Goal: Task Accomplishment & Management: Manage account settings

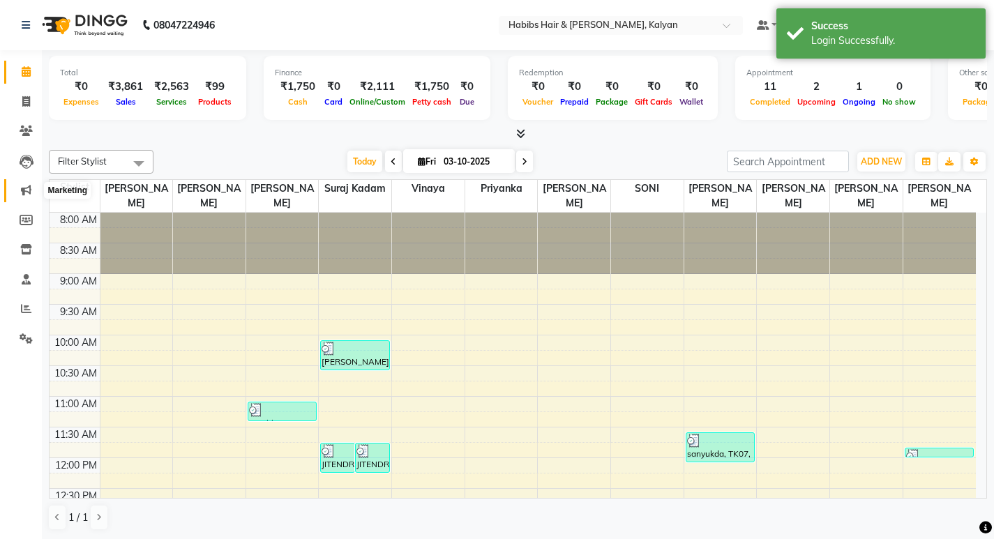
click at [25, 187] on icon at bounding box center [26, 190] width 10 height 10
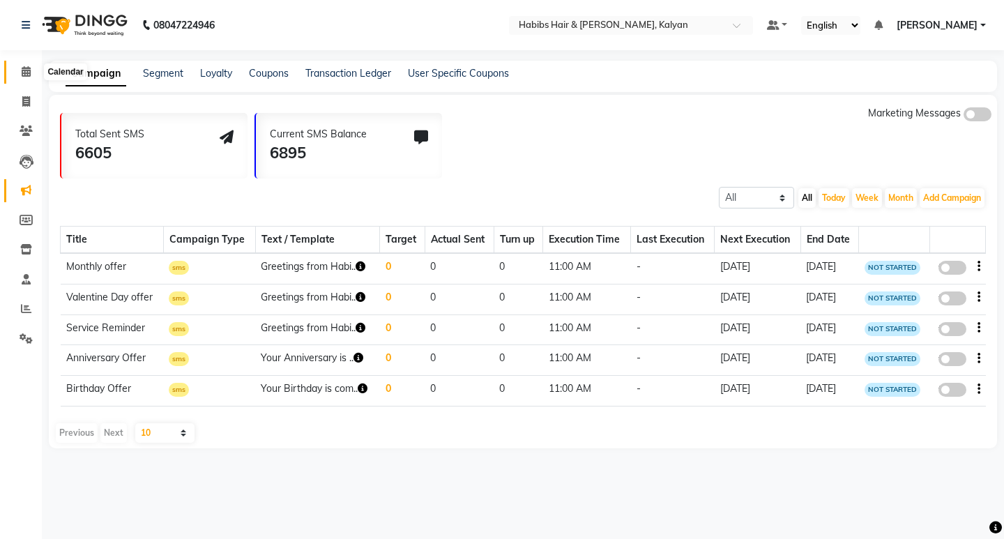
click at [22, 77] on span at bounding box center [26, 72] width 24 height 16
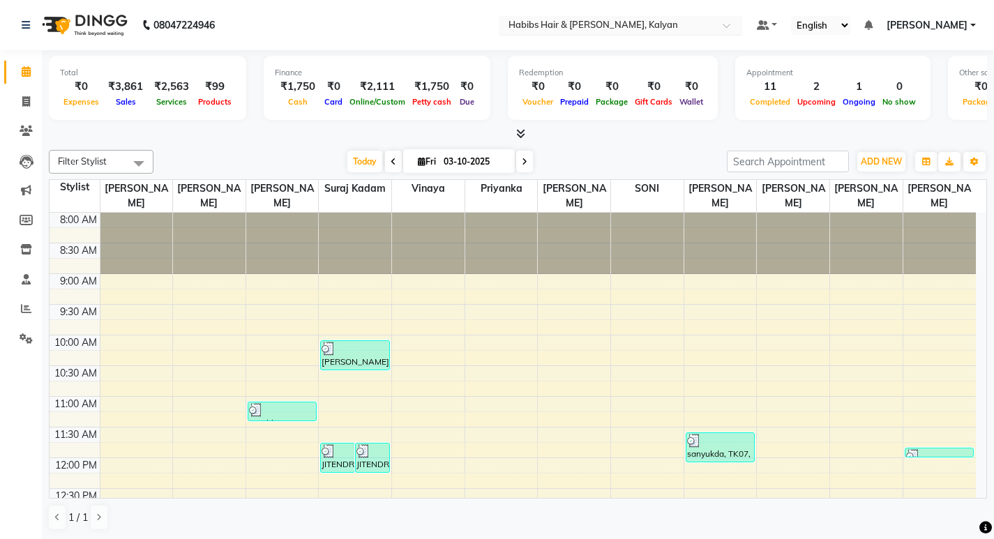
click at [723, 27] on span at bounding box center [731, 29] width 17 height 14
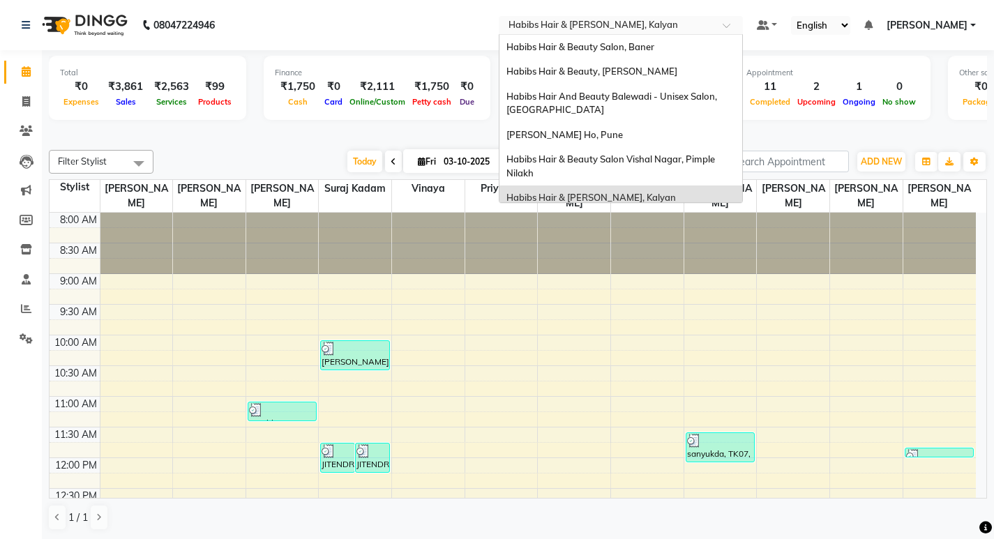
scroll to position [8, 0]
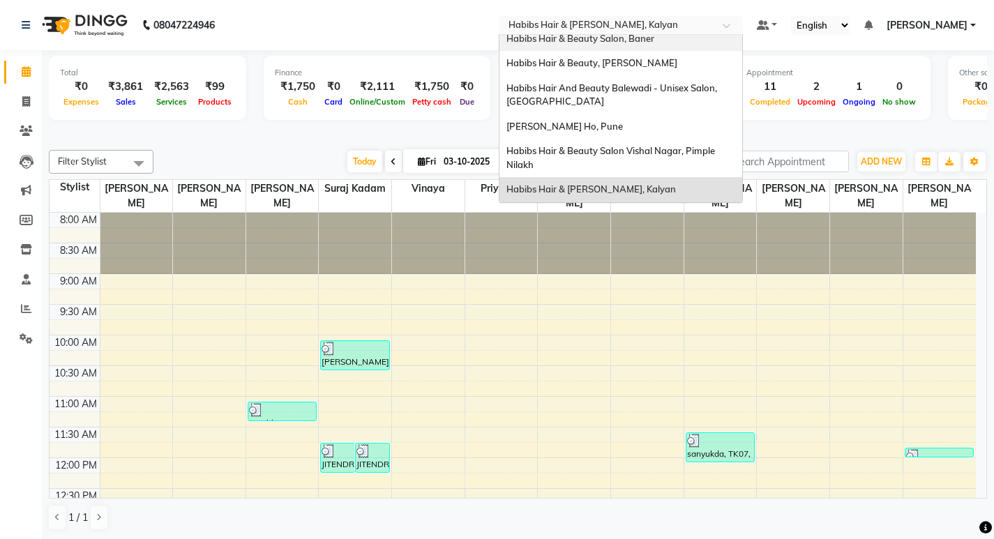
click at [670, 45] on div "Habibs Hair & Beauty Salon, Baner" at bounding box center [620, 39] width 243 height 25
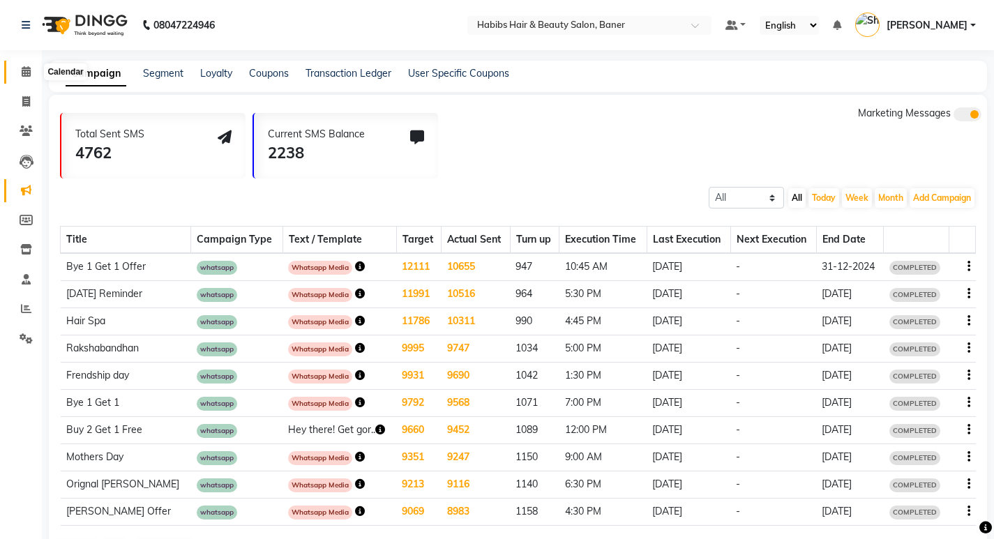
click at [29, 75] on icon at bounding box center [26, 71] width 9 height 10
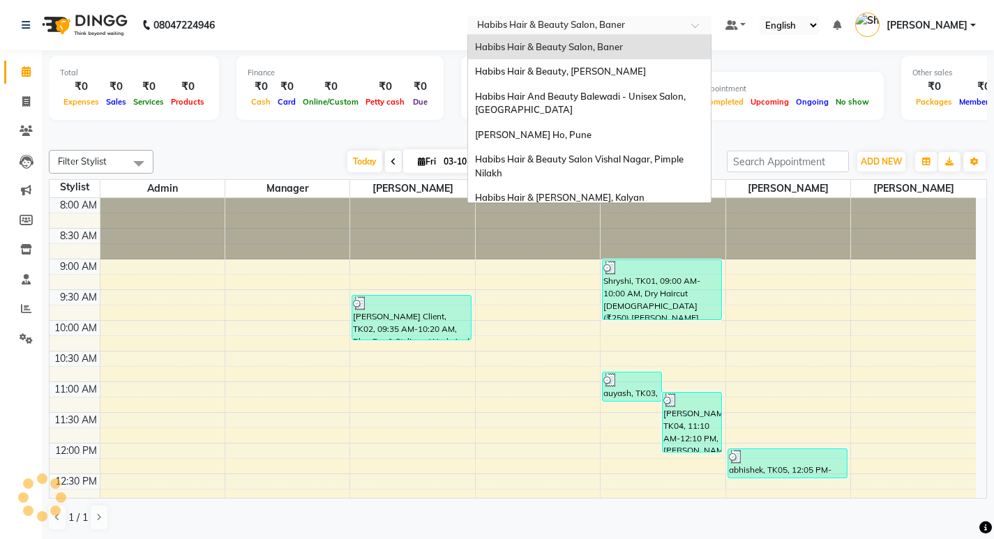
click at [679, 22] on div at bounding box center [589, 27] width 244 height 14
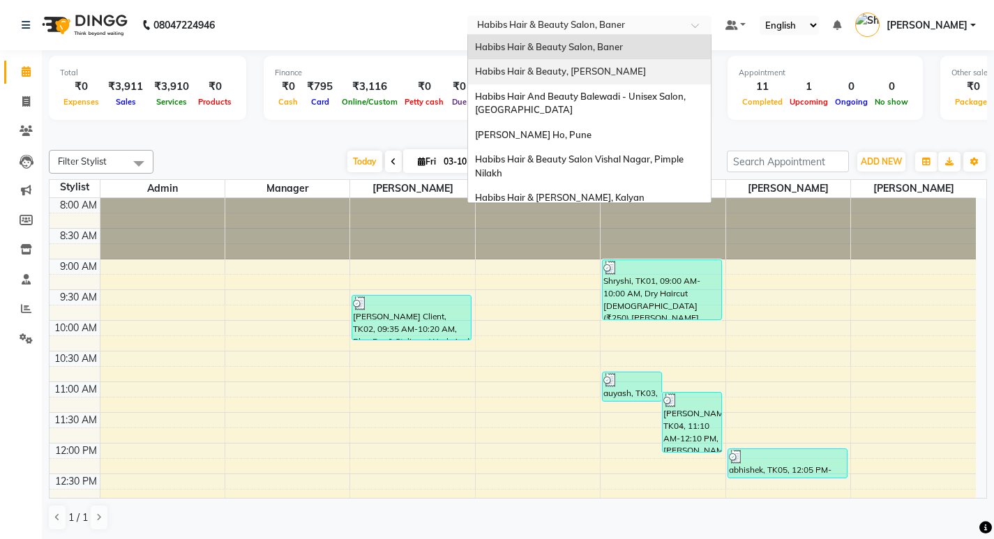
click at [619, 77] on div "Habibs Hair & Beauty, [PERSON_NAME]" at bounding box center [589, 71] width 243 height 25
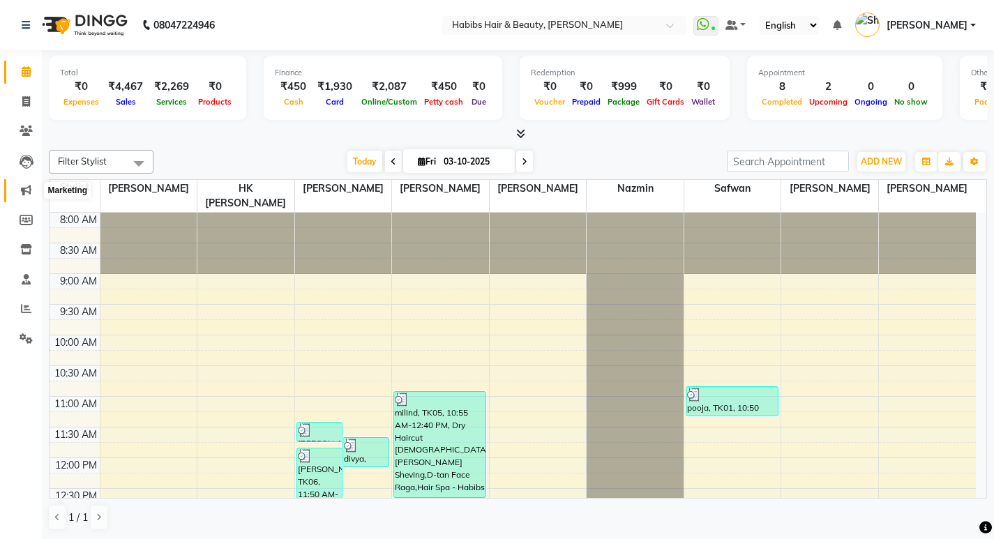
click at [24, 186] on icon at bounding box center [26, 190] width 10 height 10
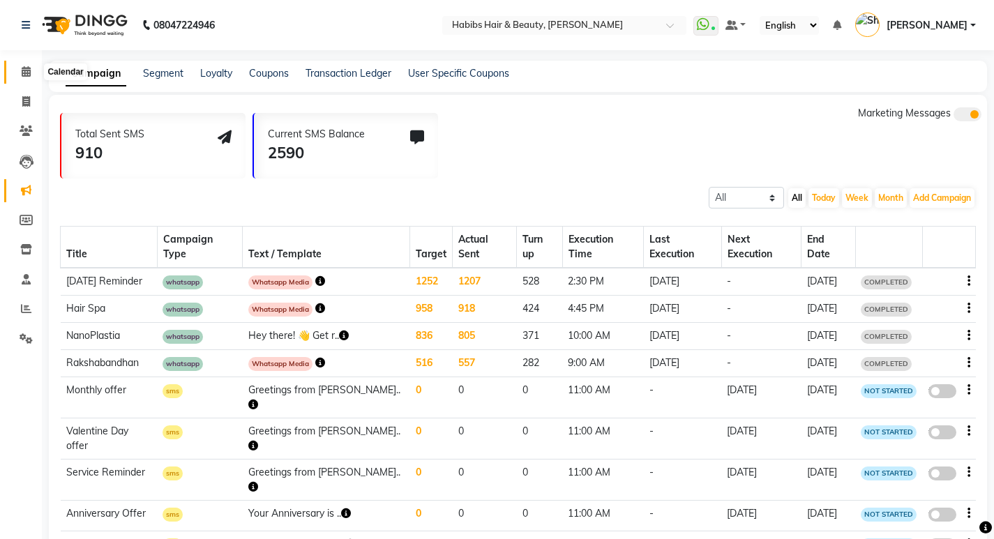
click at [27, 68] on icon at bounding box center [26, 71] width 9 height 10
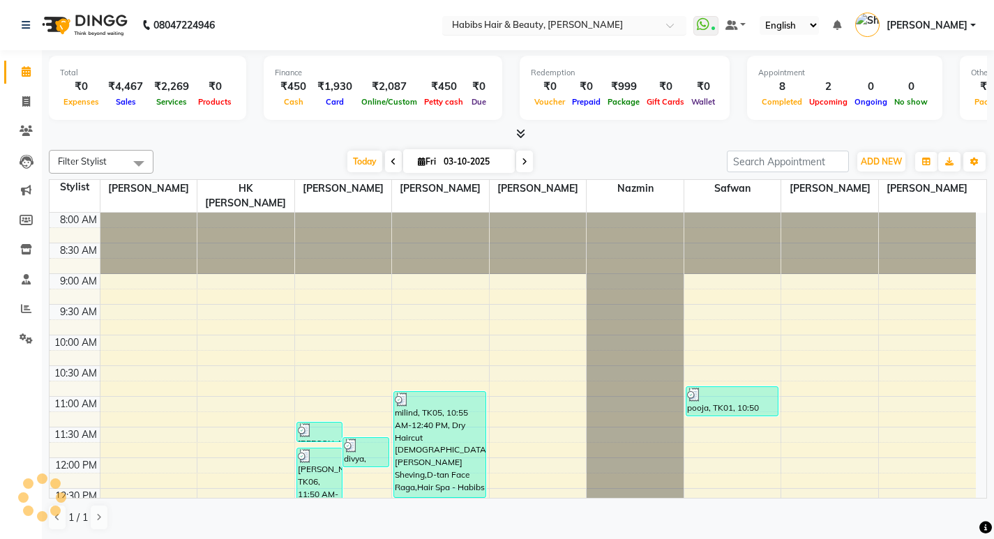
click at [673, 31] on span at bounding box center [674, 29] width 17 height 14
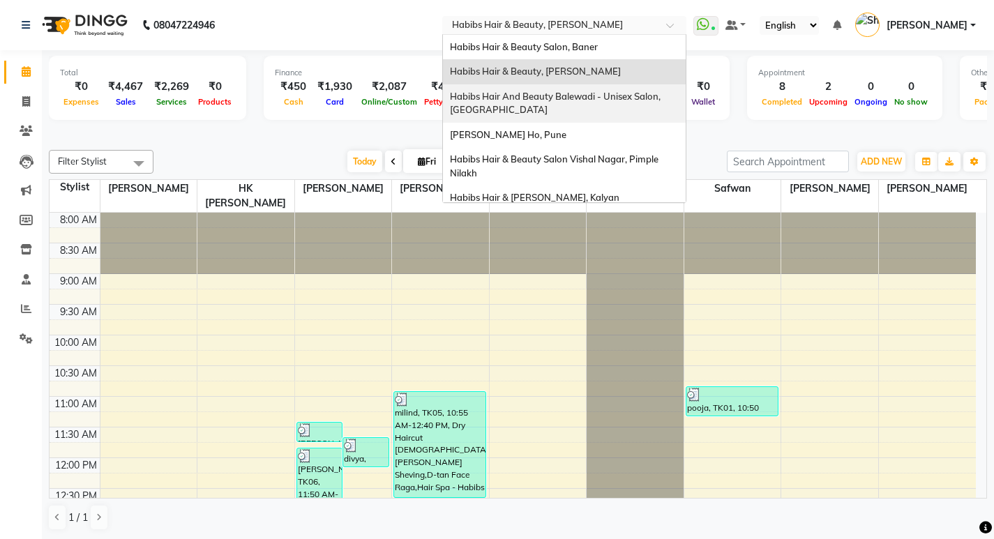
click at [621, 98] on span "Habibs Hair And Beauty Balewadi - Unisex Salon, [GEOGRAPHIC_DATA]" at bounding box center [556, 103] width 213 height 25
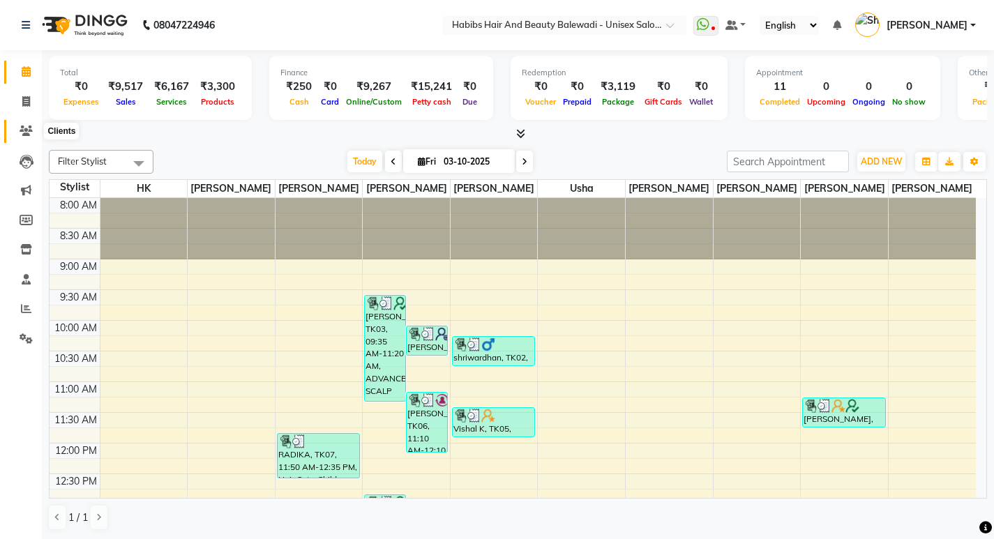
click at [20, 129] on icon at bounding box center [26, 131] width 13 height 10
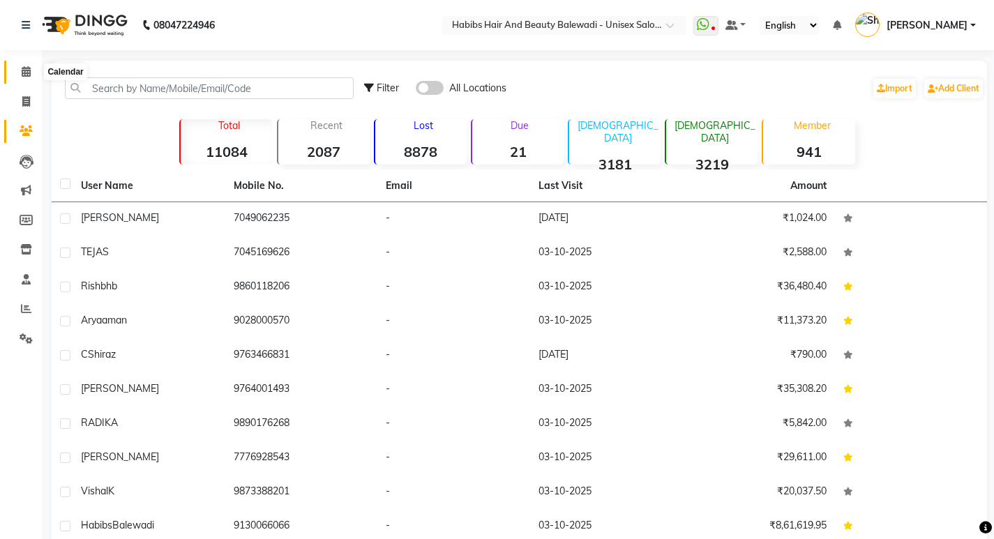
click at [24, 69] on icon at bounding box center [26, 71] width 9 height 10
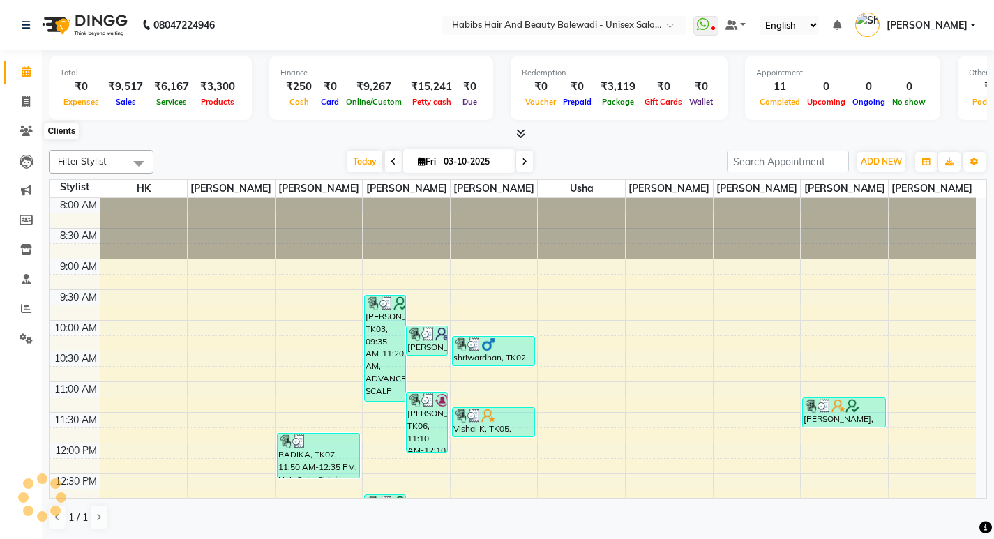
scroll to position [430, 0]
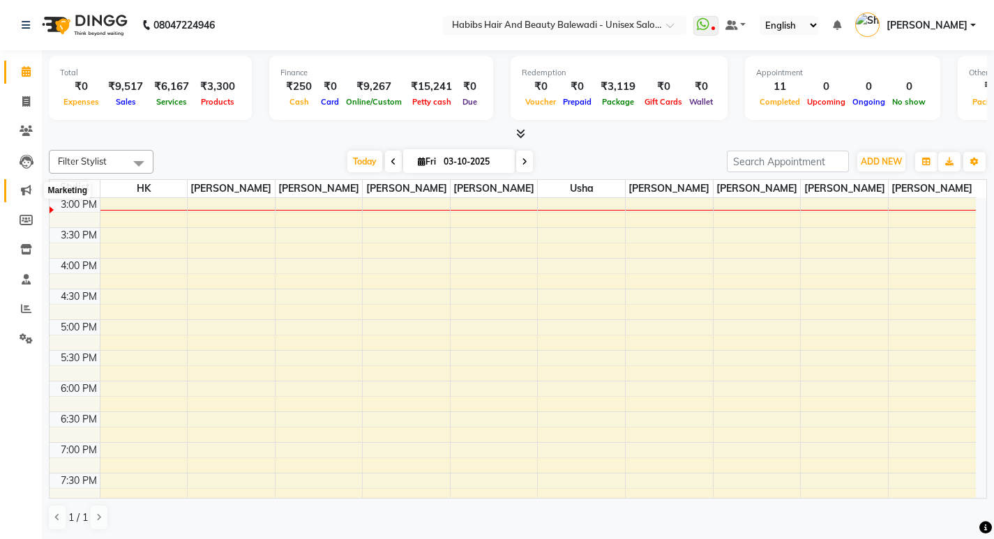
click at [28, 194] on icon at bounding box center [26, 190] width 10 height 10
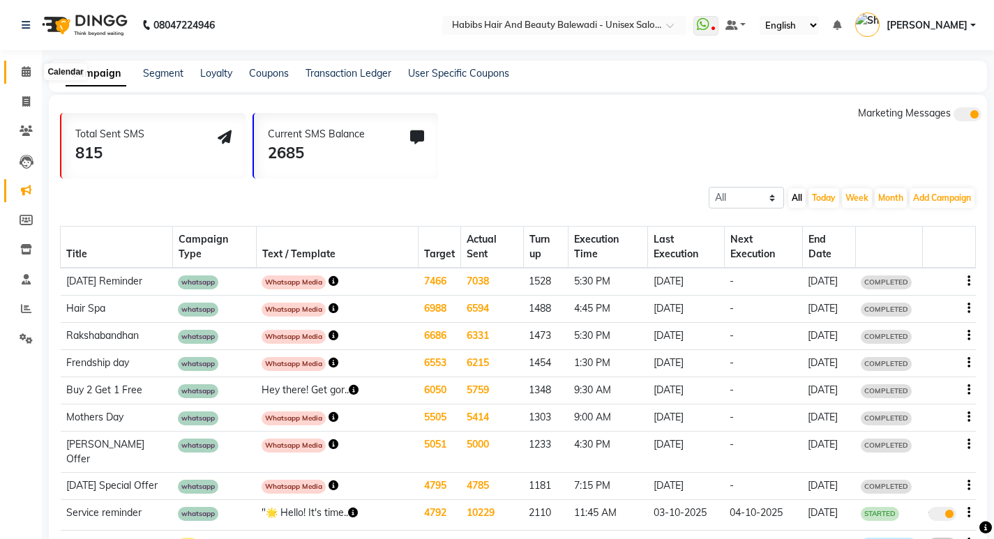
click at [28, 73] on icon at bounding box center [26, 71] width 9 height 10
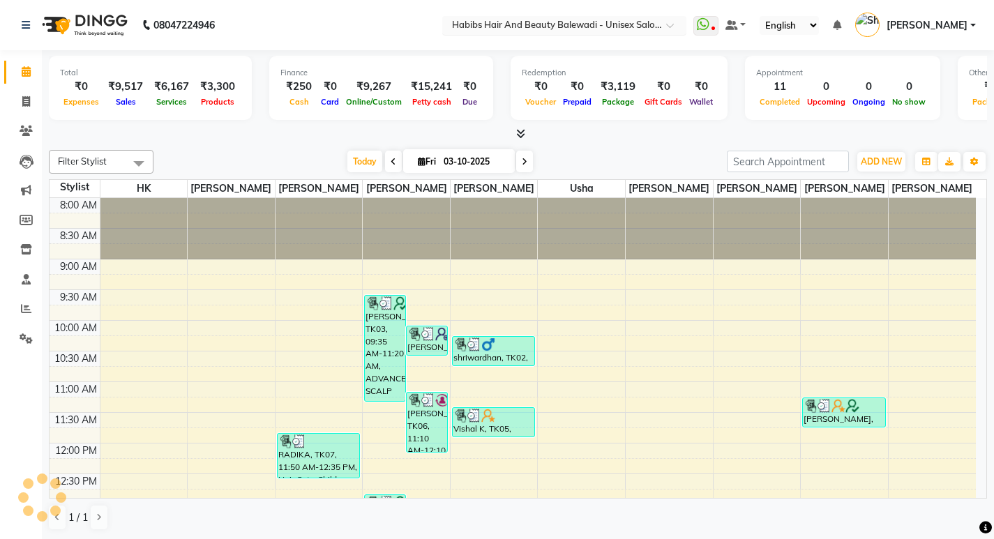
click at [656, 20] on div at bounding box center [564, 27] width 244 height 14
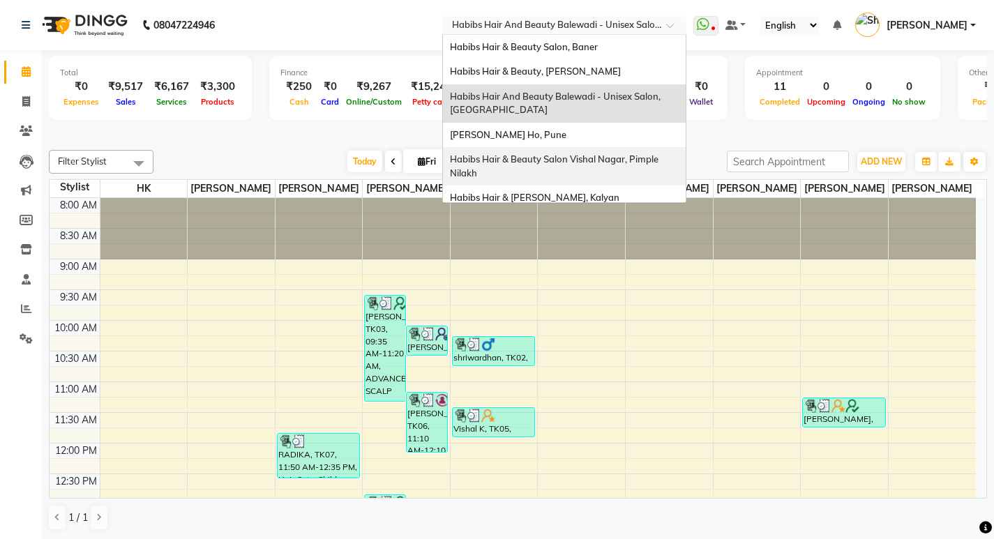
click at [614, 163] on span "Habibs Hair & Beauty Salon Vishal Nagar, Pimple Nilakh" at bounding box center [555, 165] width 211 height 25
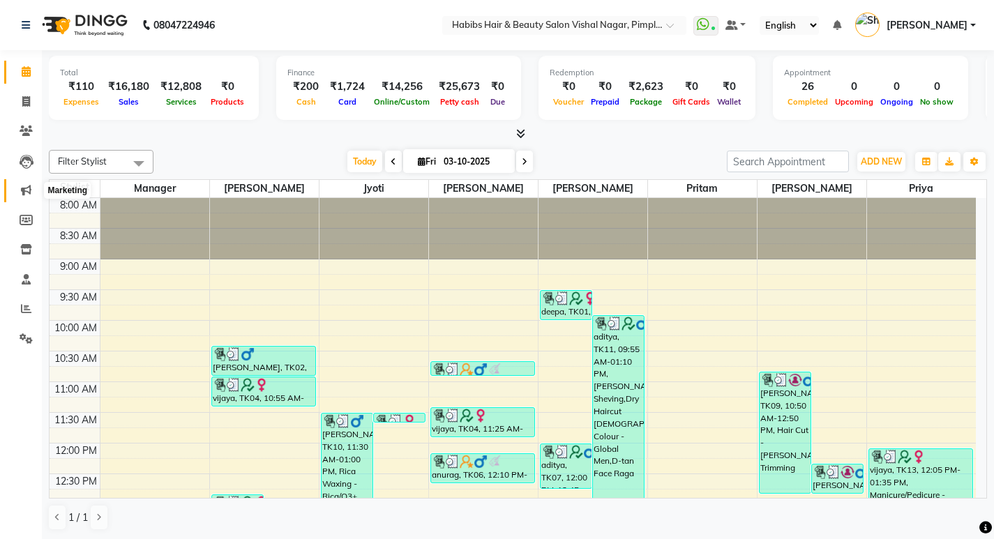
click at [23, 190] on icon at bounding box center [26, 190] width 10 height 10
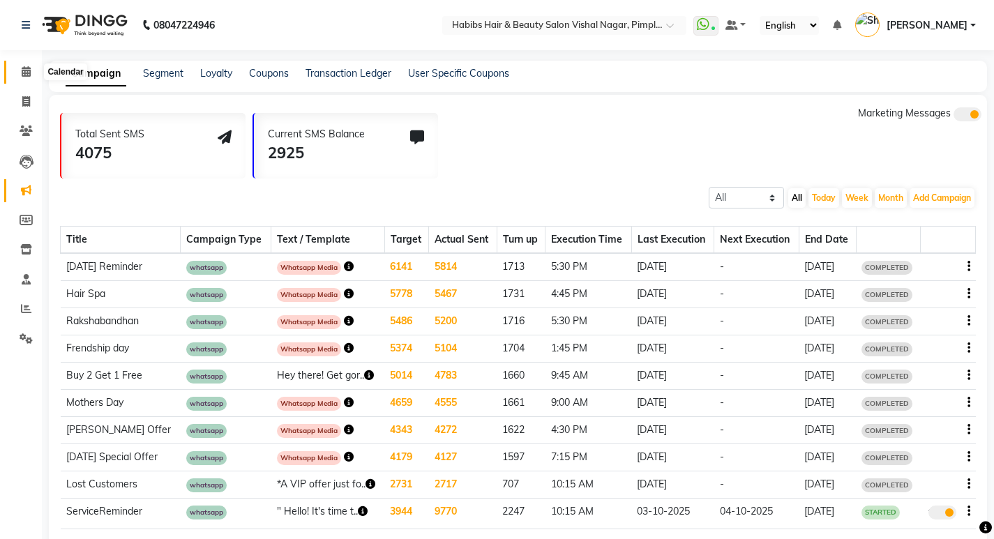
click at [22, 74] on icon at bounding box center [26, 71] width 9 height 10
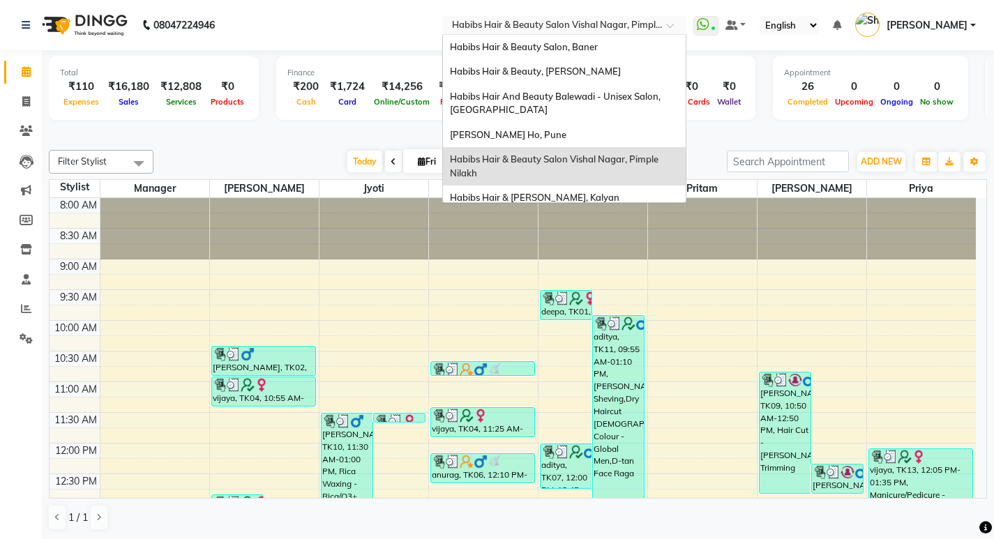
click at [668, 29] on span at bounding box center [674, 29] width 17 height 14
click at [619, 190] on div "Habibs Hair & [PERSON_NAME], Kalyan" at bounding box center [564, 198] width 243 height 25
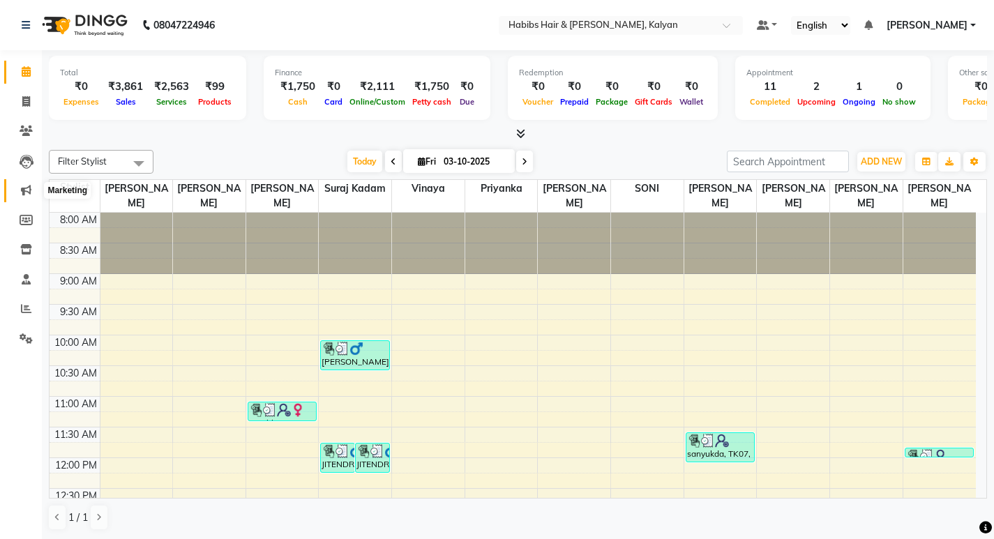
click at [22, 187] on icon at bounding box center [26, 190] width 10 height 10
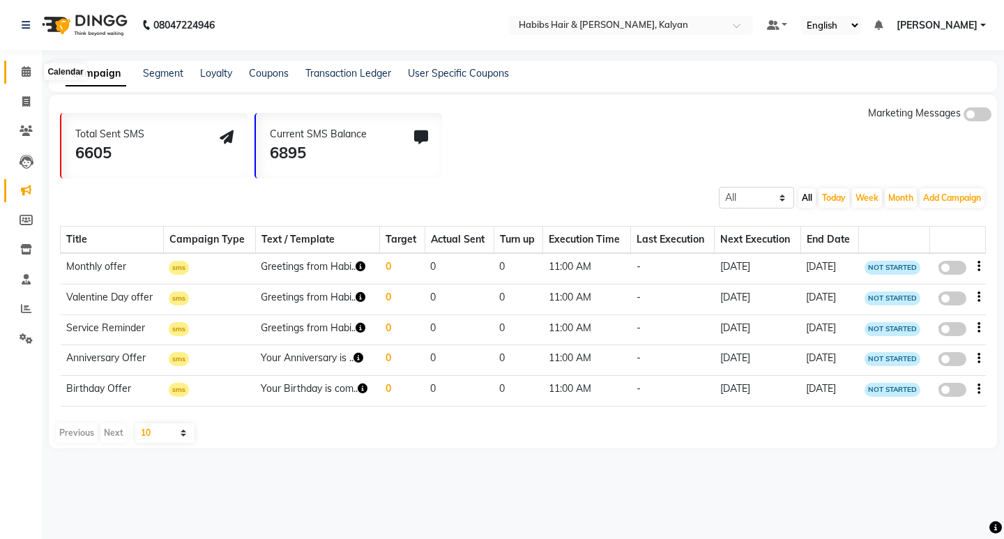
click at [20, 70] on span at bounding box center [26, 72] width 24 height 16
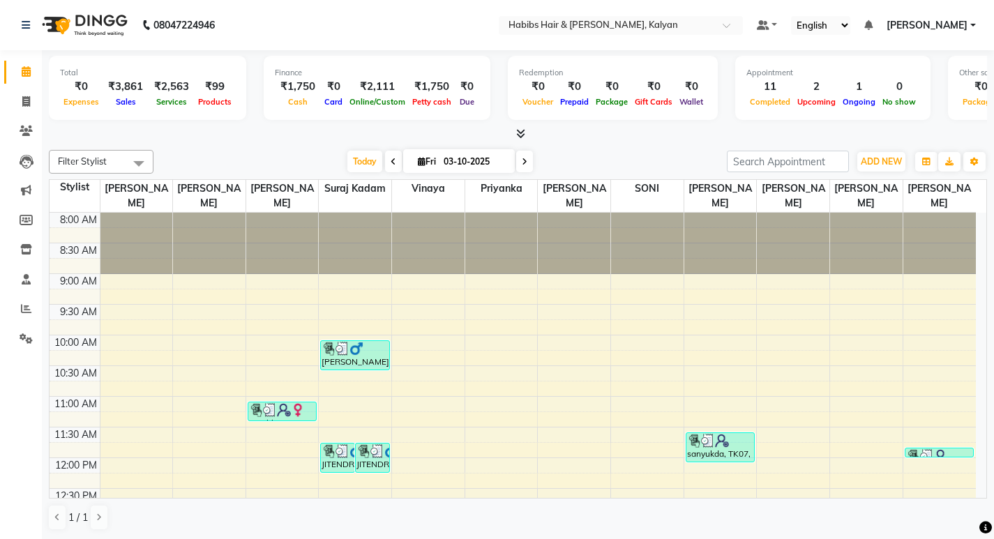
click at [979, 26] on ul "Default Panel My Panel English ENGLISH Español العربية मराठी हिंदी ગુજરાતી தமிழ…" at bounding box center [866, 25] width 233 height 19
click at [965, 32] on span "[PERSON_NAME]" at bounding box center [927, 25] width 81 height 15
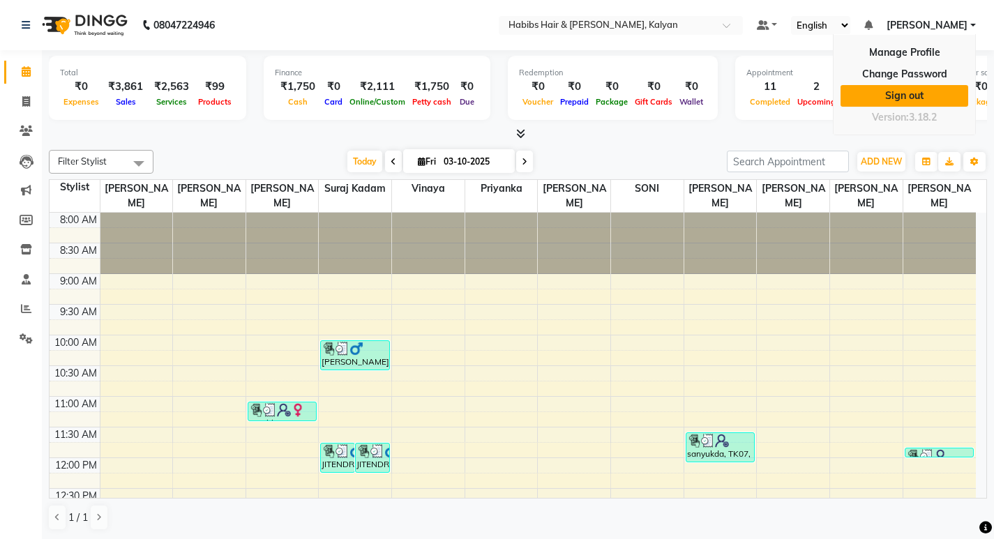
click at [925, 87] on link "Sign out" at bounding box center [904, 96] width 128 height 22
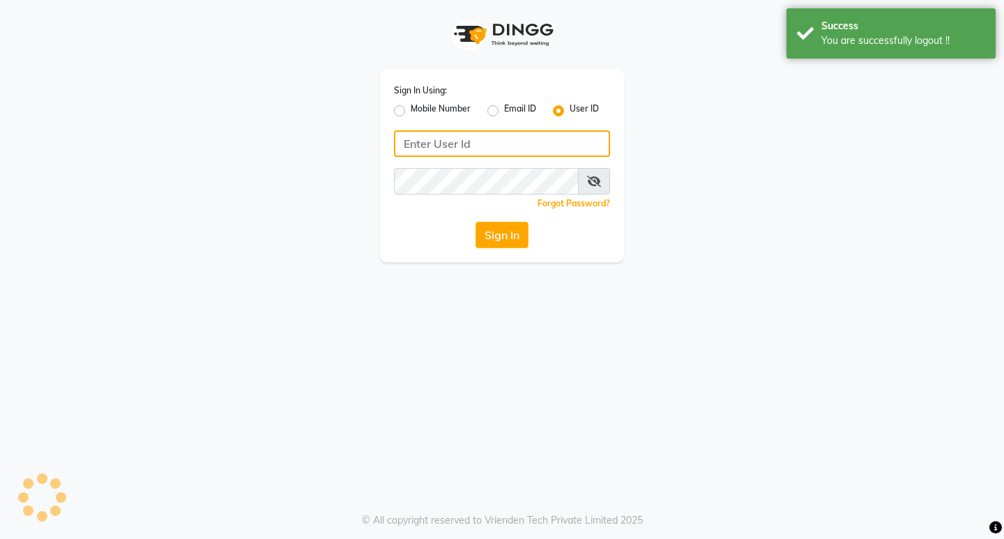
type input "9930166066"
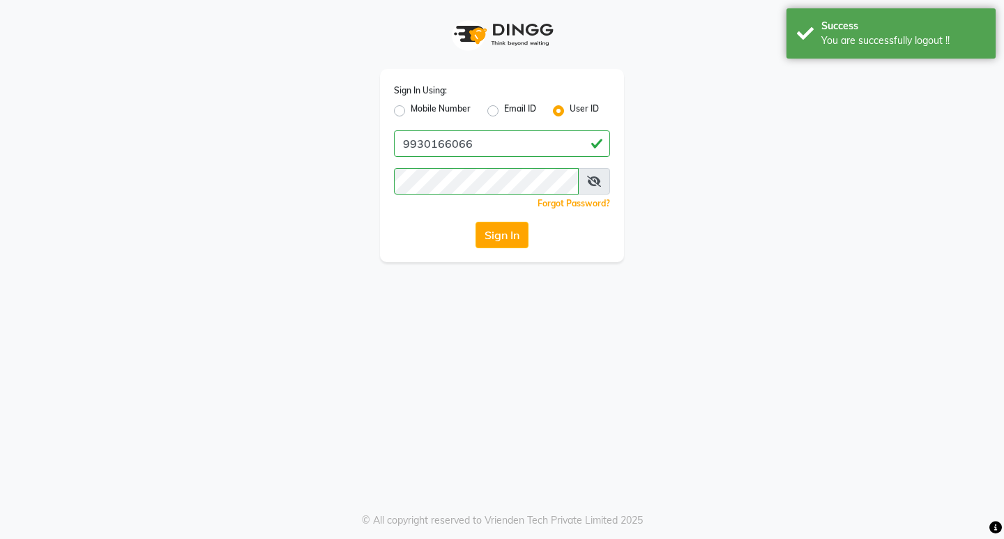
click at [411, 107] on label "Mobile Number" at bounding box center [441, 111] width 60 height 17
click at [411, 107] on input "Mobile Number" at bounding box center [415, 107] width 9 height 9
radio input "true"
radio input "false"
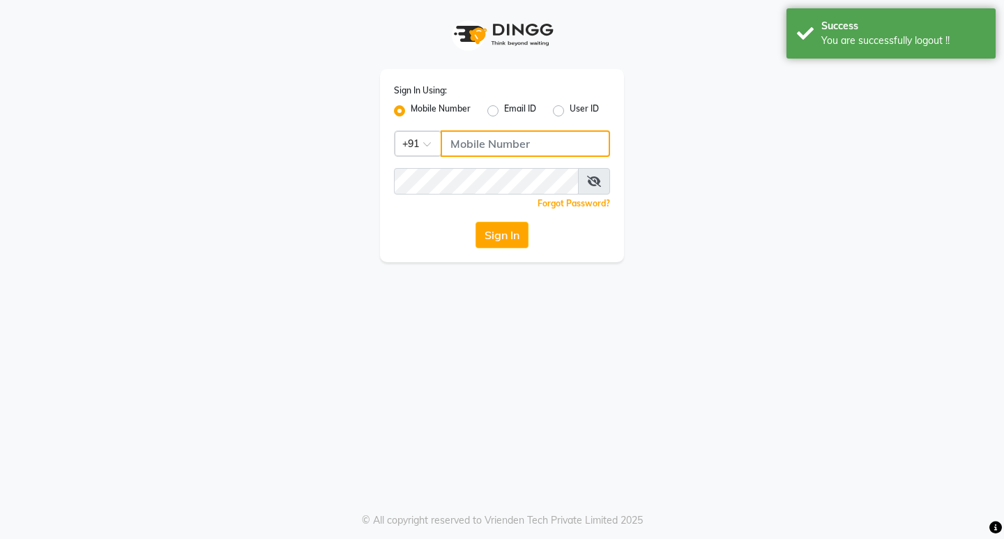
click at [490, 142] on input "Username" at bounding box center [525, 143] width 169 height 27
type input "9930166066"
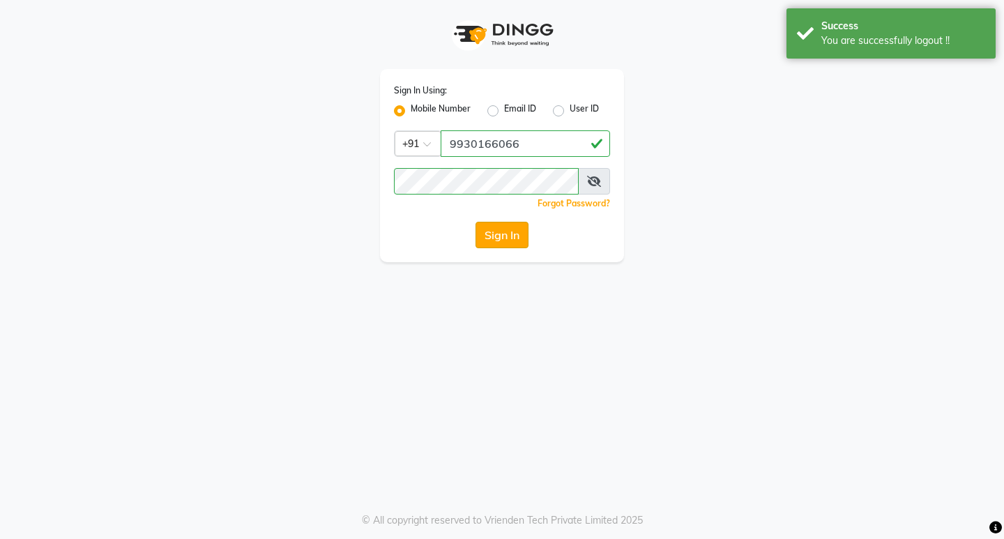
click at [513, 233] on button "Sign In" at bounding box center [502, 235] width 53 height 27
